Goal: Task Accomplishment & Management: Complete application form

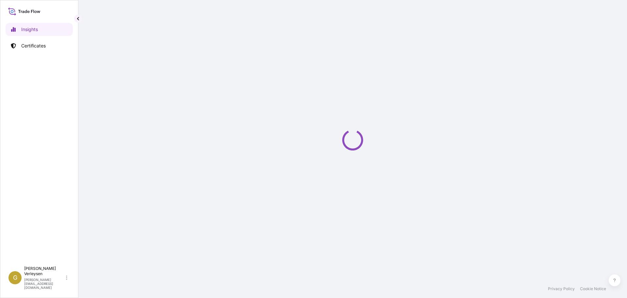
select select "2025"
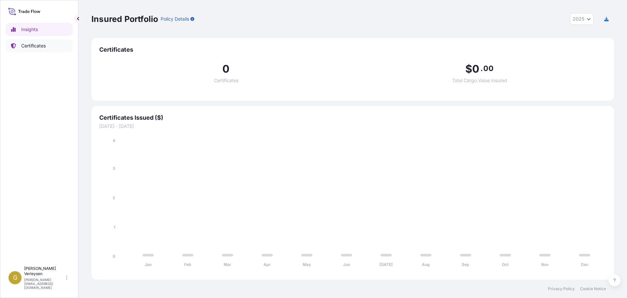
click at [44, 44] on p "Certificates" at bounding box center [33, 45] width 24 height 7
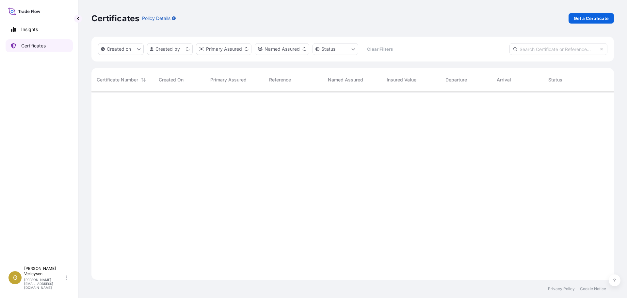
scroll to position [186, 518]
click at [276, 49] on p "Named Assured" at bounding box center [282, 49] width 35 height 7
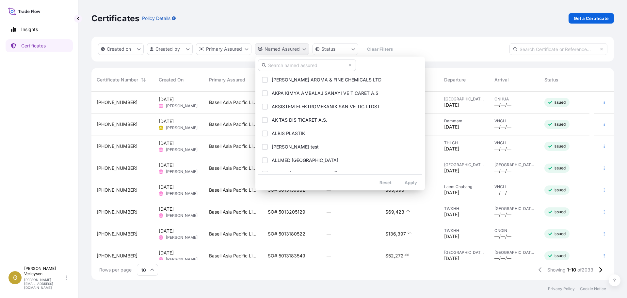
click at [298, 49] on html "Insights Certificates G [PERSON_NAME] [PERSON_NAME][EMAIL_ADDRESS][DOMAIN_NAME]…" at bounding box center [313, 149] width 627 height 298
click at [284, 65] on input "text" at bounding box center [307, 65] width 98 height 12
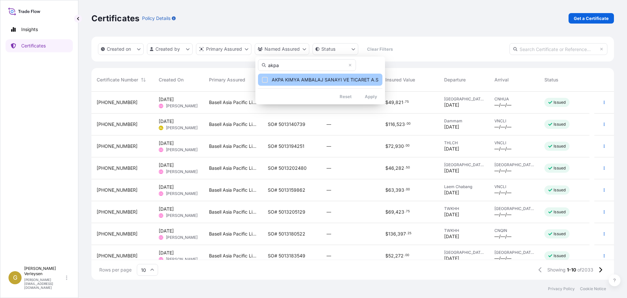
type input "akpa"
click at [265, 79] on div "Select Option" at bounding box center [265, 80] width 6 height 6
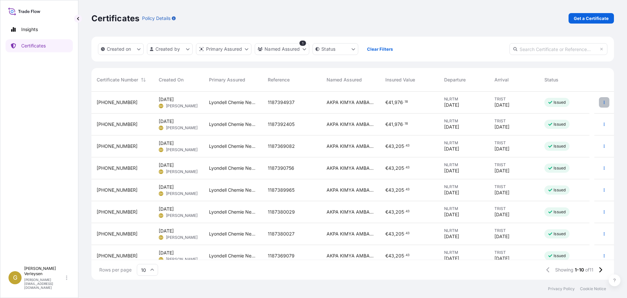
click at [602, 103] on button "button" at bounding box center [604, 102] width 10 height 10
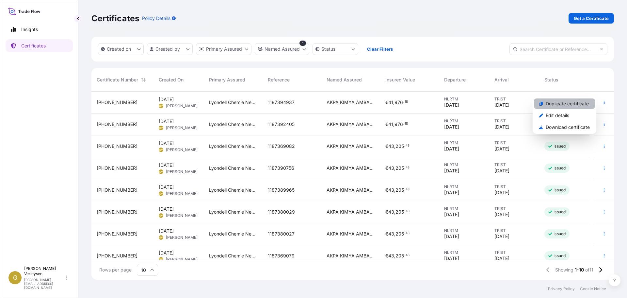
click at [575, 106] on p "Duplicate certificate" at bounding box center [567, 103] width 43 height 7
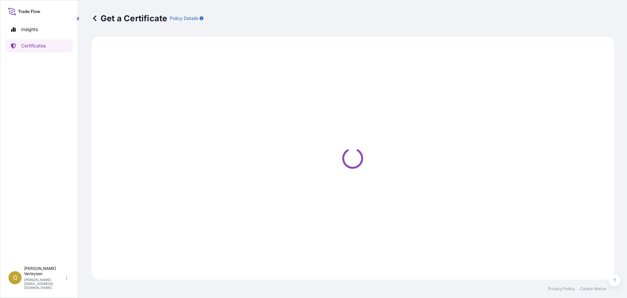
select select "Sea"
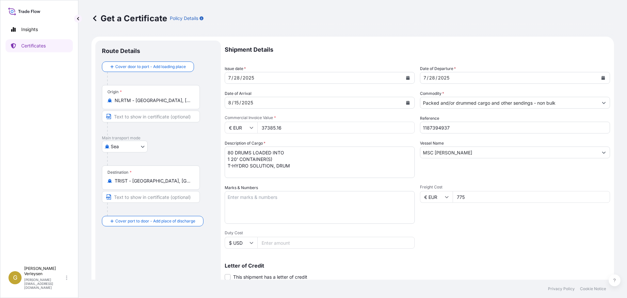
select select "32165"
click at [257, 77] on div "[DATE]" at bounding box center [314, 78] width 178 height 12
click at [291, 102] on div "[DATE]" at bounding box center [314, 103] width 178 height 12
click at [406, 102] on icon "Calendar" at bounding box center [408, 103] width 4 height 4
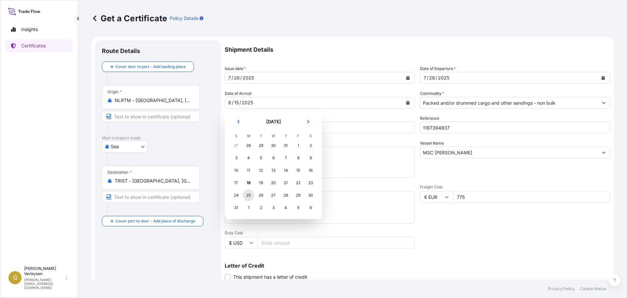
click at [249, 194] on div "25" at bounding box center [249, 195] width 12 height 12
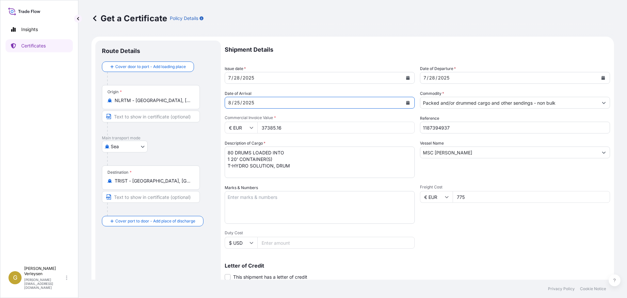
click at [452, 78] on div "[DATE]" at bounding box center [509, 78] width 178 height 12
click at [602, 79] on icon "Calendar" at bounding box center [604, 78] width 4 height 4
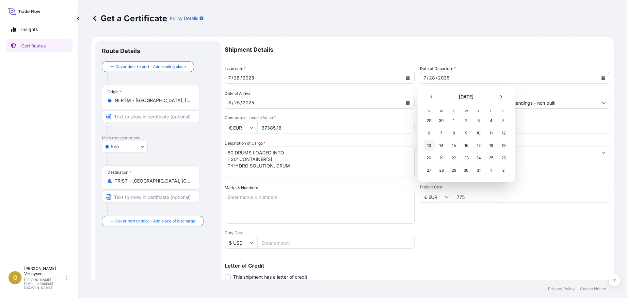
click at [429, 146] on div "13" at bounding box center [429, 145] width 12 height 12
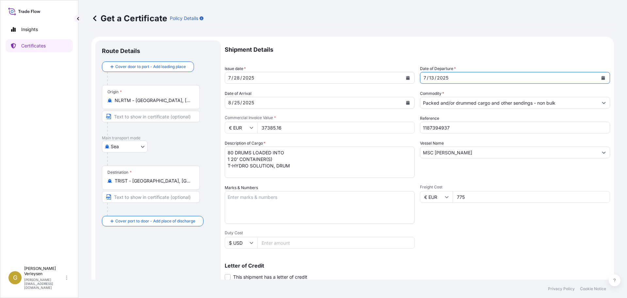
click at [409, 76] on button "Calendar" at bounding box center [408, 78] width 10 height 10
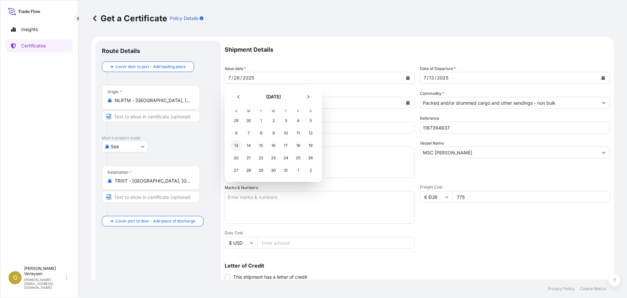
click at [236, 146] on div "13" at bounding box center [236, 145] width 12 height 12
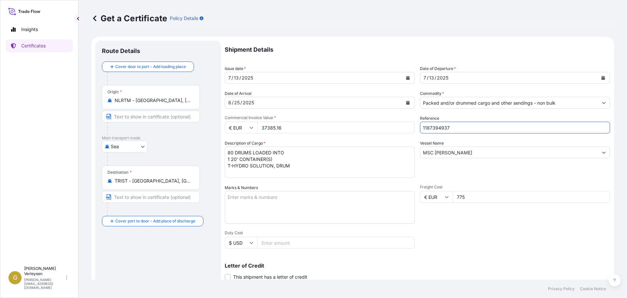
drag, startPoint x: 457, startPoint y: 128, endPoint x: 366, endPoint y: 128, distance: 90.8
click at [373, 128] on div "Shipment Details Issue date * [DATE] Date of Departure * [DATE] Date of Arrival…" at bounding box center [417, 196] width 385 height 311
paste input "7111"
type input "1187397111"
drag, startPoint x: 473, startPoint y: 151, endPoint x: 378, endPoint y: 147, distance: 95.1
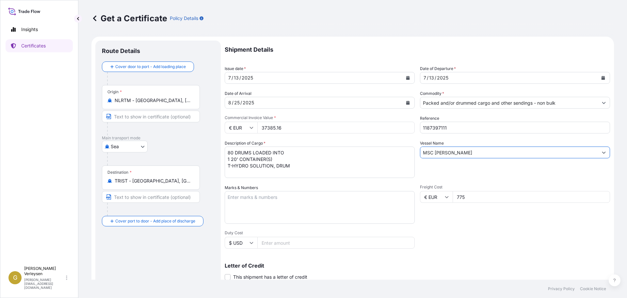
click at [378, 147] on div "Shipment Details Issue date * [DATE] Date of Departure * [DATE] Date of Arrival…" at bounding box center [417, 196] width 385 height 311
paste input "[PERSON_NAME]"
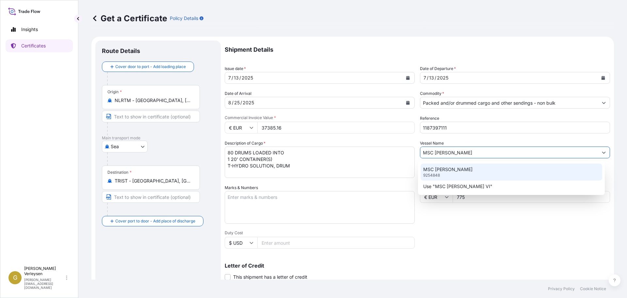
click at [489, 171] on div "MSC [PERSON_NAME] VI 9254848" at bounding box center [512, 171] width 182 height 17
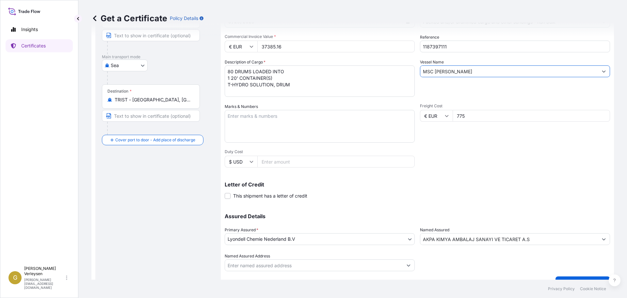
scroll to position [82, 0]
type input "MSC [PERSON_NAME]"
drag, startPoint x: 285, startPoint y: 44, endPoint x: 243, endPoint y: 40, distance: 43.0
click at [243, 40] on div "€ EUR 37385.16" at bounding box center [320, 45] width 190 height 12
type input "37385.16"
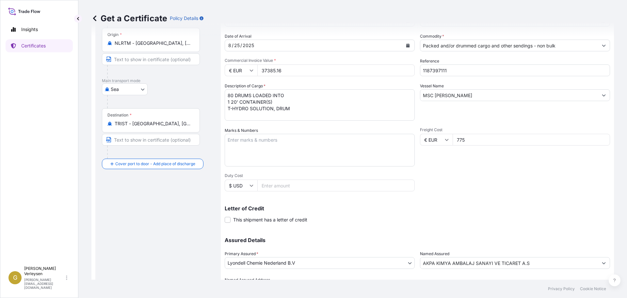
scroll to position [95, 0]
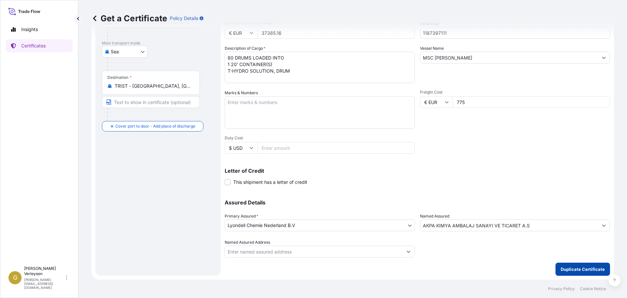
click at [581, 270] on p "Duplicate Certificate" at bounding box center [583, 269] width 44 height 7
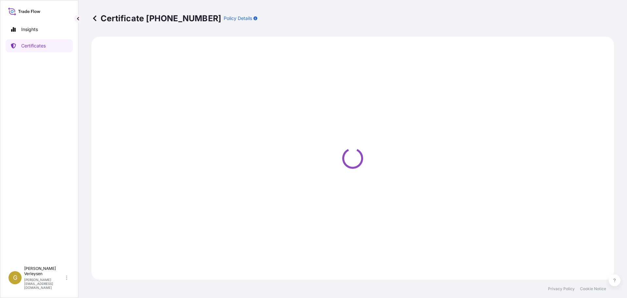
select select "Sea"
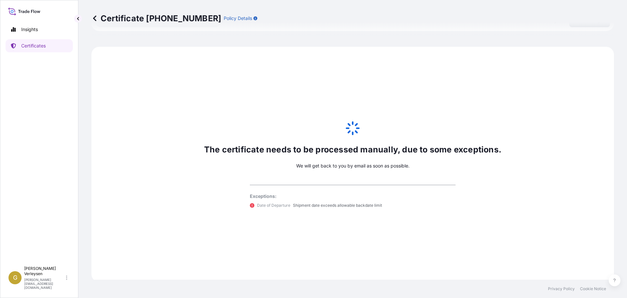
scroll to position [345, 0]
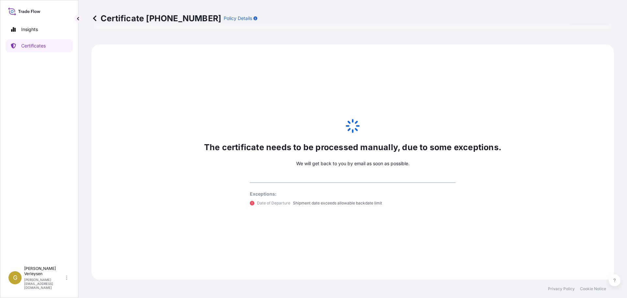
select select "32165"
click at [250, 203] on icon at bounding box center [252, 203] width 5 height 5
click at [346, 164] on p "We will get back to you by email as soon as possible." at bounding box center [352, 163] width 113 height 7
click at [96, 20] on icon at bounding box center [94, 18] width 7 height 7
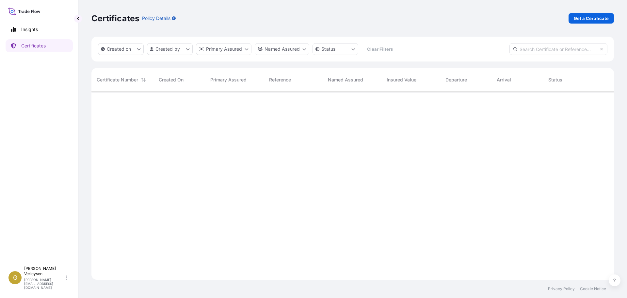
scroll to position [186, 518]
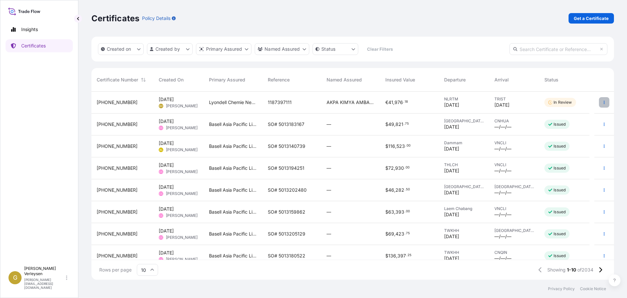
click at [603, 102] on button "button" at bounding box center [604, 102] width 10 height 10
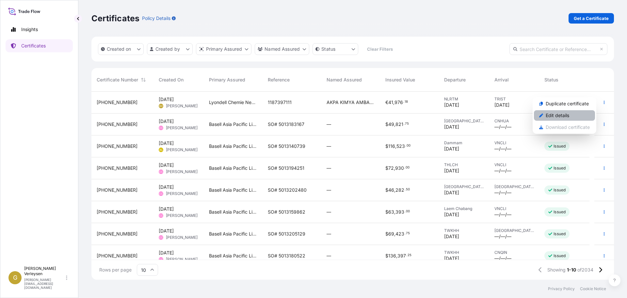
click at [563, 115] on p "Edit details" at bounding box center [558, 115] width 24 height 7
select select "Sea"
select select "32165"
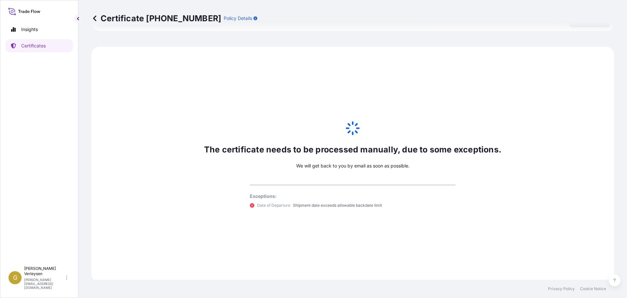
scroll to position [345, 0]
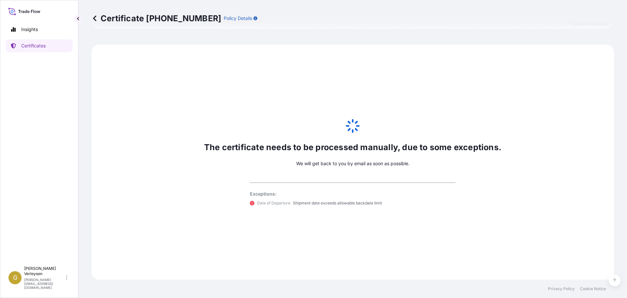
click at [250, 202] on icon at bounding box center [252, 203] width 5 height 5
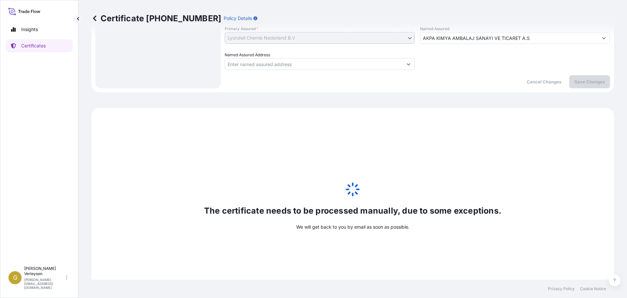
scroll to position [306, 0]
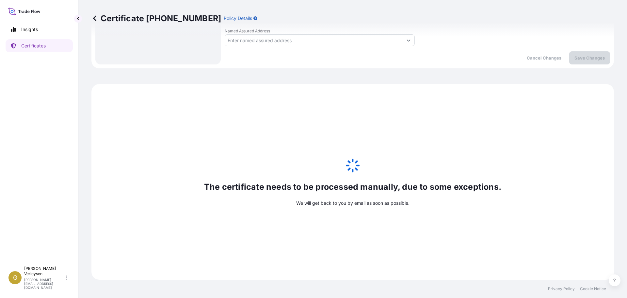
click at [97, 20] on icon at bounding box center [94, 18] width 7 height 7
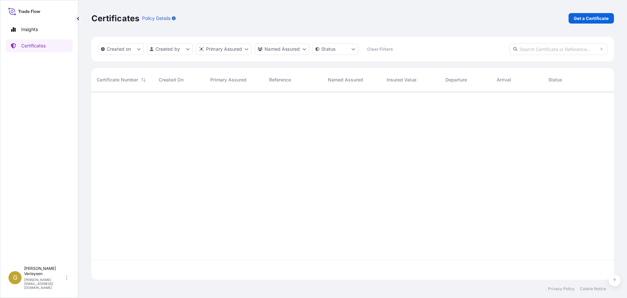
scroll to position [186, 518]
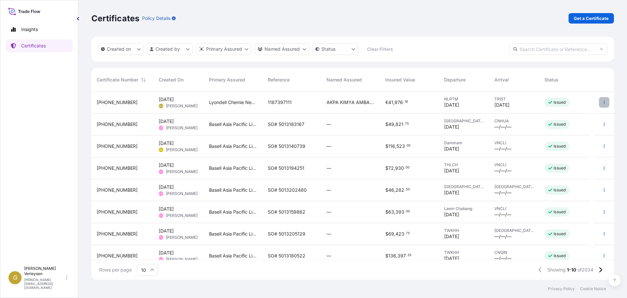
click at [600, 104] on button "button" at bounding box center [604, 102] width 10 height 10
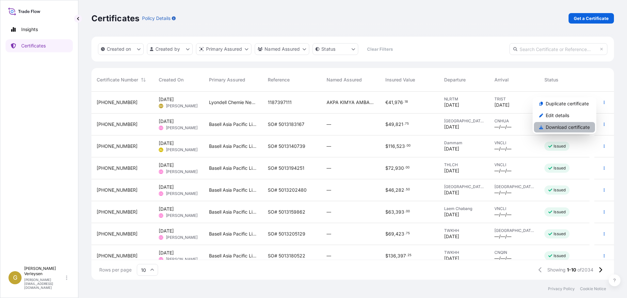
click at [570, 127] on p "Download certificate" at bounding box center [568, 127] width 44 height 7
